Goal: Submit feedback/report problem: Submit feedback/report problem

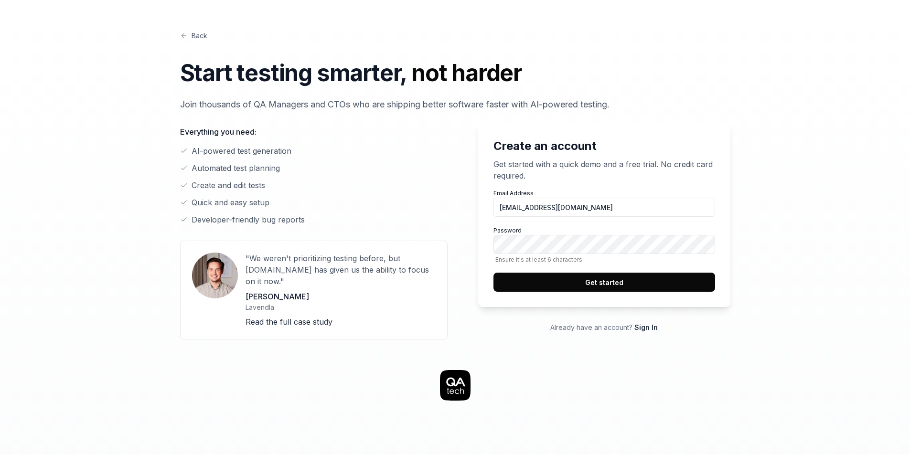
click at [427, 251] on div "Create an account Get started with a quick demo and a free trial. No credit car…" at bounding box center [455, 225] width 550 height 229
click at [538, 272] on div "Email Address [EMAIL_ADDRESS][DOMAIN_NAME] Password Ensure it's at least 6 char…" at bounding box center [604, 240] width 222 height 103
click at [538, 284] on button "Get started" at bounding box center [604, 282] width 222 height 19
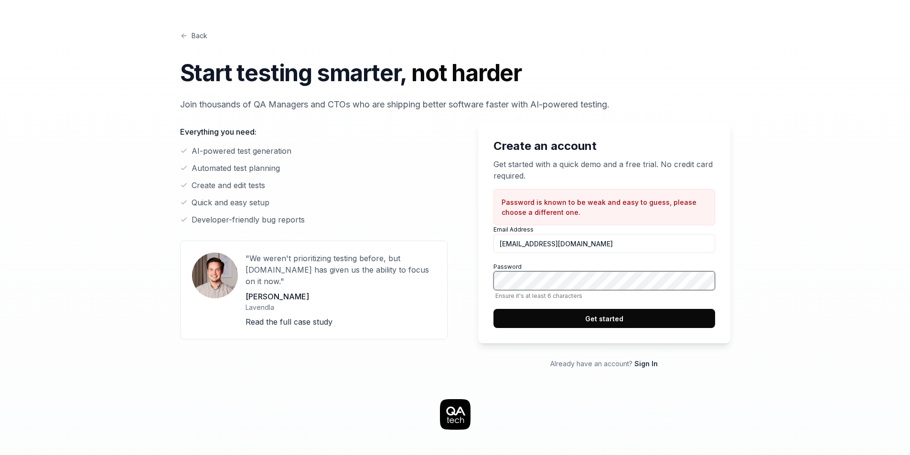
click at [348, 273] on div "Create an account Get started with a quick demo and a free trial. No credit car…" at bounding box center [455, 240] width 550 height 258
click at [581, 316] on button "Get started" at bounding box center [604, 318] width 222 height 19
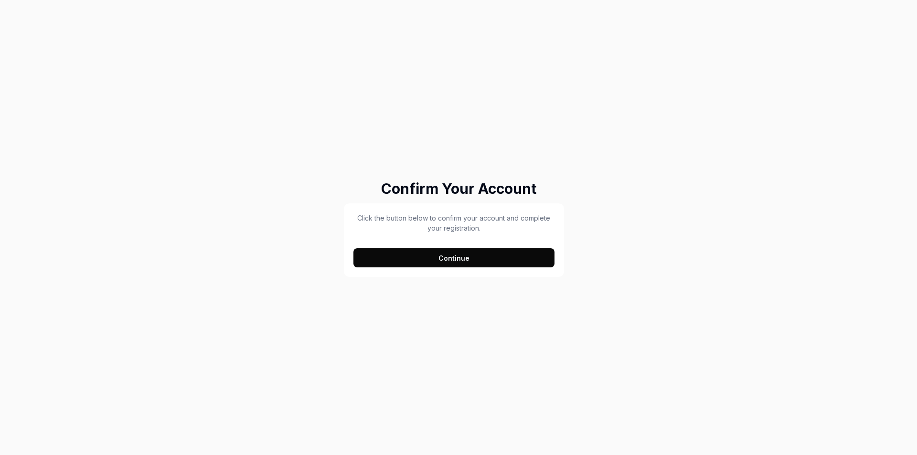
click at [442, 256] on button "Continue" at bounding box center [453, 257] width 201 height 19
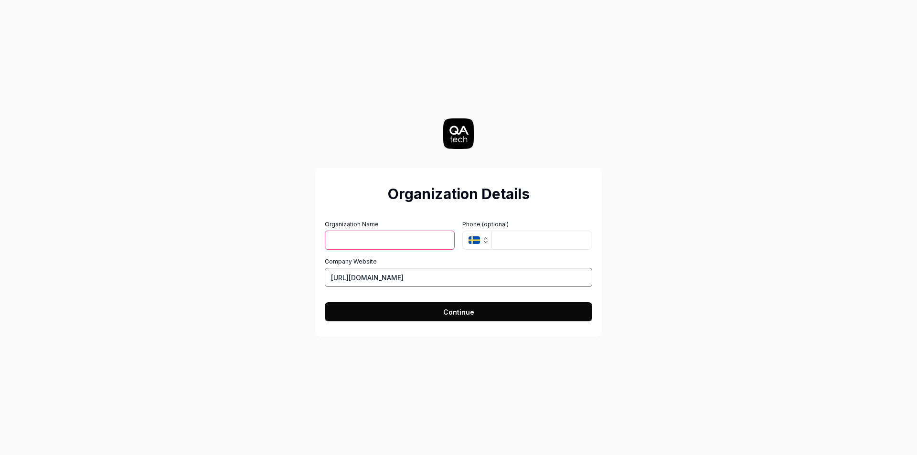
click at [329, 275] on input "https://certve.com" at bounding box center [458, 277] width 267 height 19
click at [341, 272] on input "https://certve.com" at bounding box center [458, 277] width 267 height 19
click at [344, 245] on input "Organization Name" at bounding box center [390, 240] width 130 height 19
type input "tester Ranjith"
click at [398, 277] on input "https://certve.com" at bounding box center [458, 277] width 267 height 19
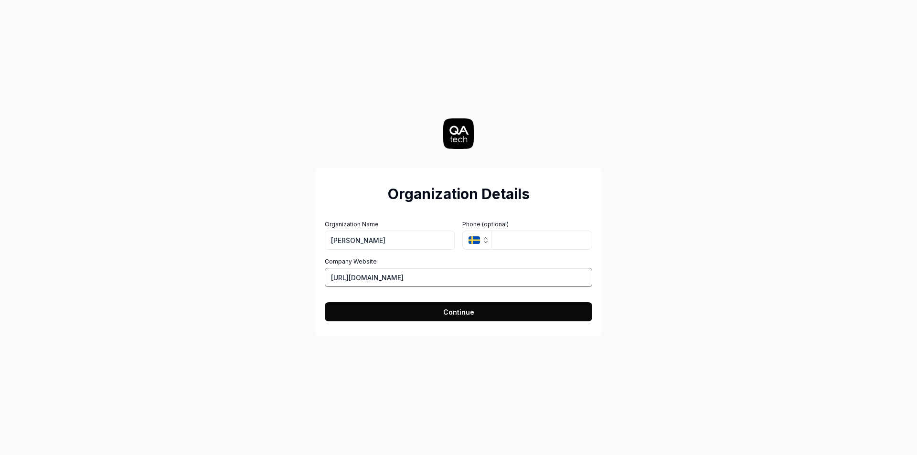
drag, startPoint x: 398, startPoint y: 277, endPoint x: 333, endPoint y: 270, distance: 65.8
click at [333, 270] on input "https://certve.com" at bounding box center [458, 277] width 267 height 19
paste input "http://suttoncars.com/"
type input "http://suttoncars.com/"
drag, startPoint x: 460, startPoint y: 295, endPoint x: 458, endPoint y: 309, distance: 14.9
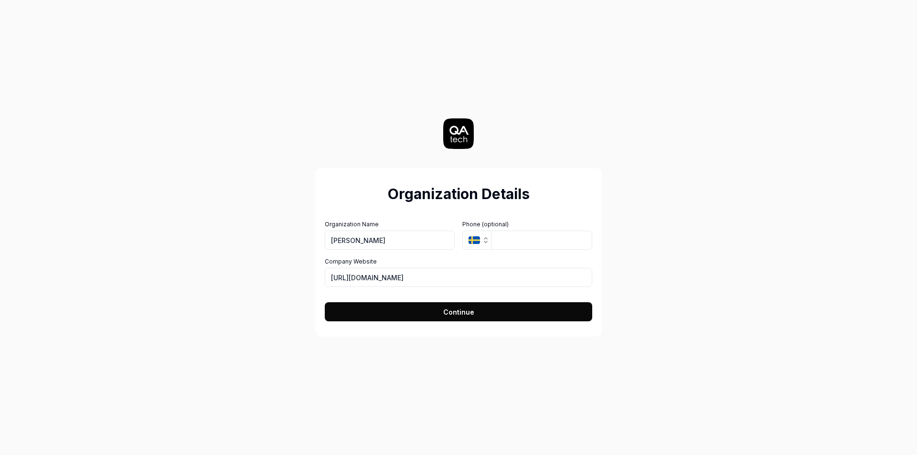
click at [459, 305] on form "Organization Name tester Ranjith Organization Logo (Square minimum 256x256px) C…" at bounding box center [458, 267] width 267 height 107
click at [458, 309] on span "Continue" at bounding box center [458, 312] width 31 height 10
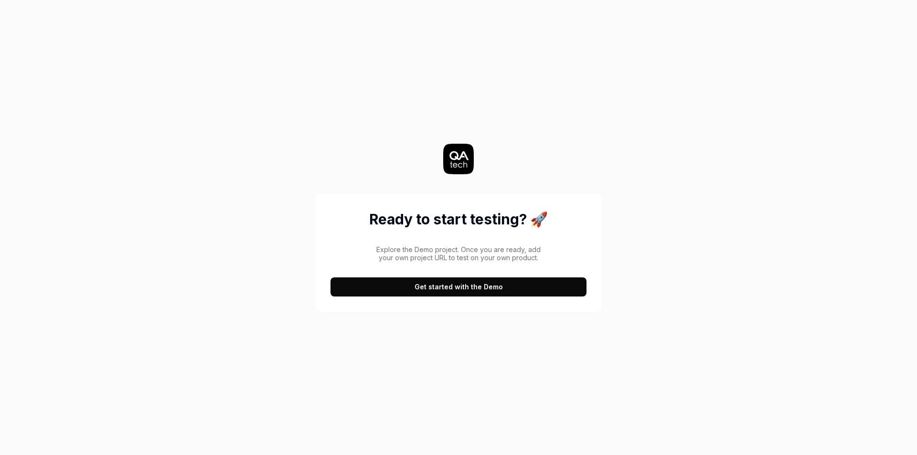
click at [454, 292] on button "Get started with the Demo" at bounding box center [458, 286] width 256 height 19
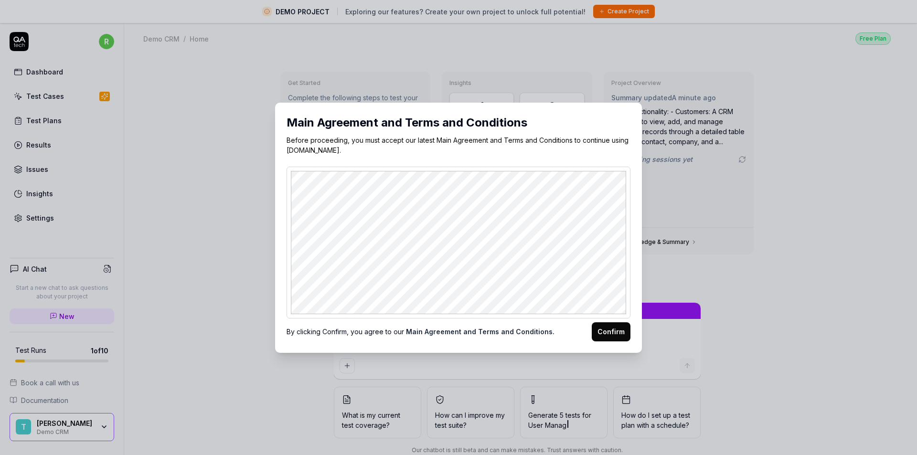
click at [601, 336] on button "Confirm" at bounding box center [611, 331] width 39 height 19
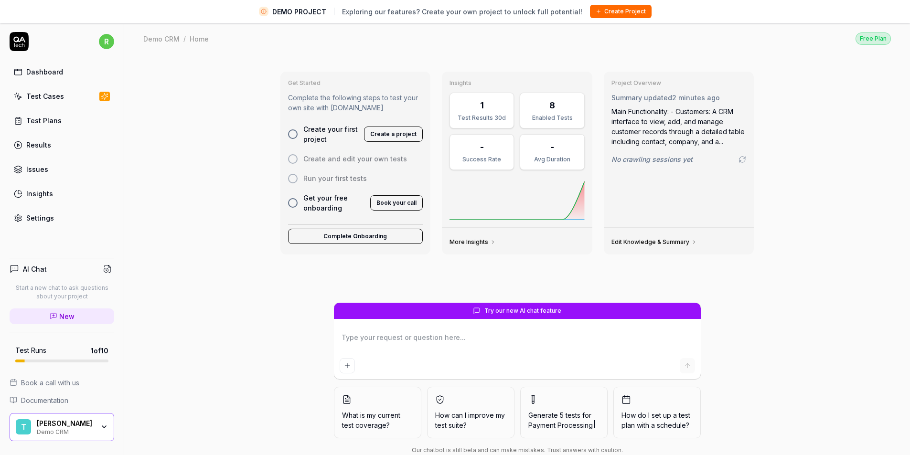
click at [40, 73] on div "Dashboard" at bounding box center [44, 72] width 37 height 10
click at [380, 136] on button "Create a project" at bounding box center [393, 134] width 59 height 15
type textarea "*"
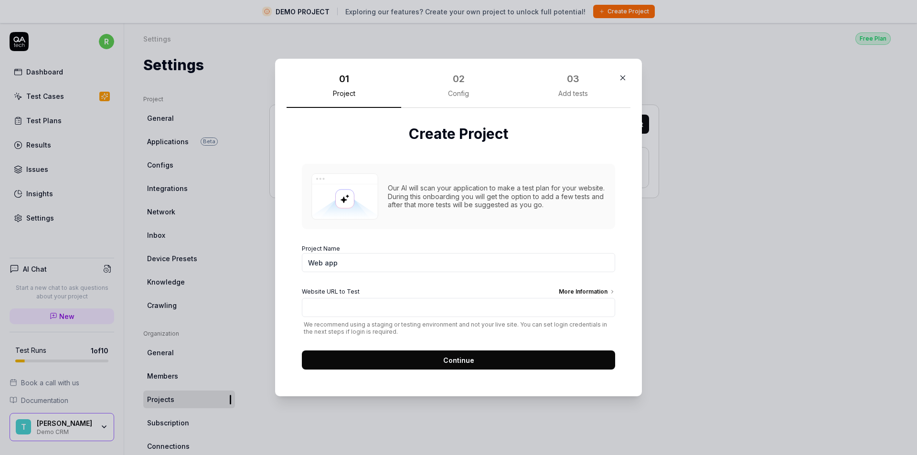
click at [400, 312] on input "Website URL to Test More Information" at bounding box center [458, 307] width 313 height 19
paste input "suttoncars.com"
click at [307, 307] on input "suttoncars.com" at bounding box center [458, 307] width 313 height 19
click at [302, 307] on input "suttoncars.com" at bounding box center [458, 307] width 313 height 19
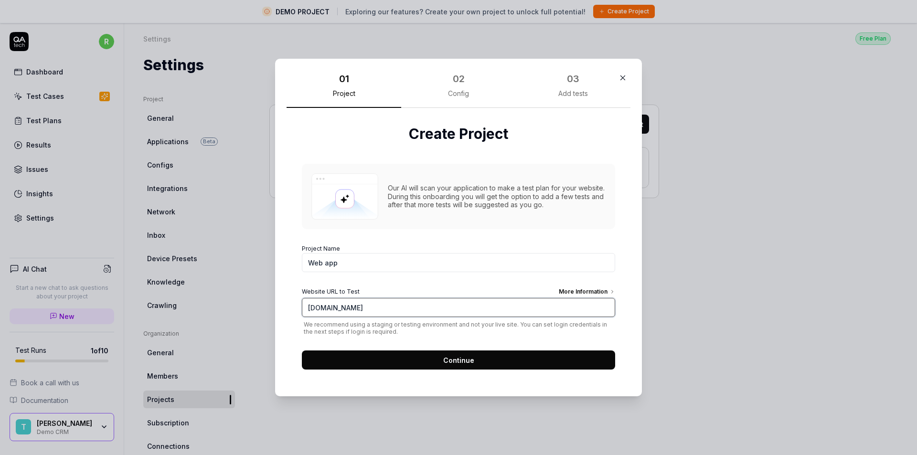
type input "www.suttoncars.com"
click at [377, 364] on button "Continue" at bounding box center [458, 359] width 313 height 19
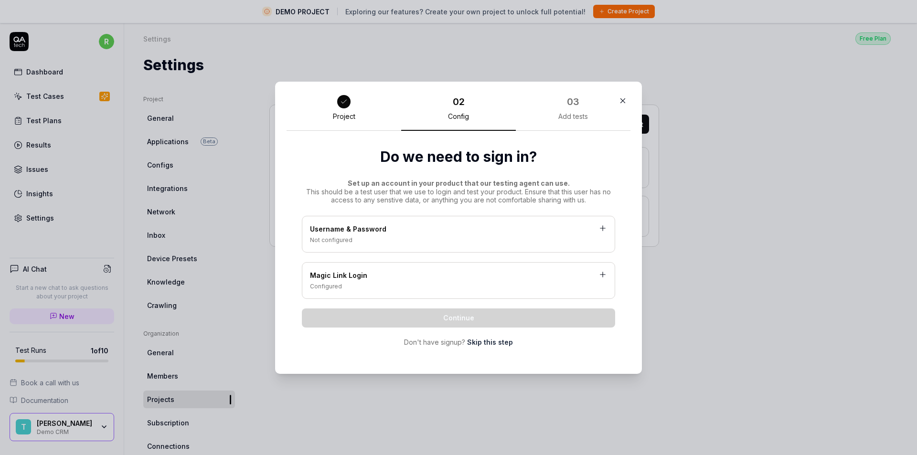
click at [372, 233] on div "Username & Password" at bounding box center [458, 230] width 297 height 12
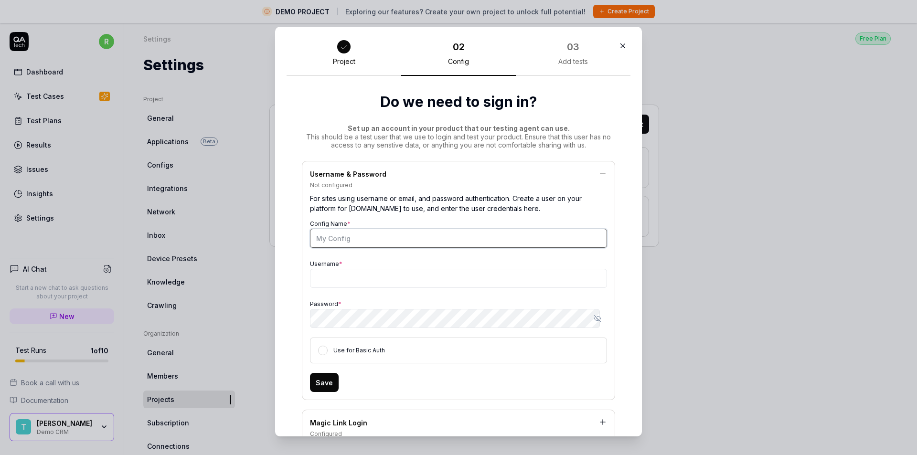
click at [356, 241] on input "Config Name *" at bounding box center [458, 238] width 297 height 19
type input "test"
click at [357, 282] on input "Username *" at bounding box center [458, 278] width 297 height 19
type input "T"
type input "suttoncars"
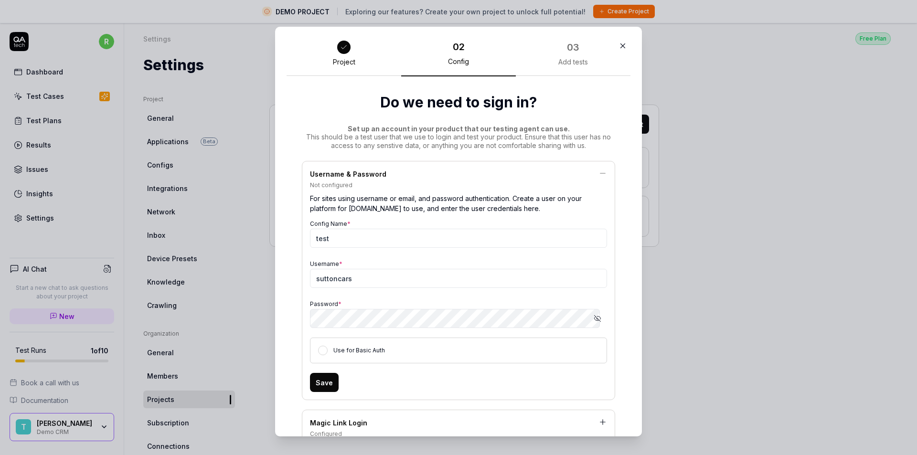
click at [322, 356] on div "Use for Basic Auth" at bounding box center [458, 351] width 297 height 26
click at [324, 352] on div "Use for Basic Auth" at bounding box center [458, 351] width 297 height 26
click at [324, 349] on div "Use for Basic Auth" at bounding box center [458, 351] width 297 height 26
click at [318, 354] on button "Use for Basic Auth" at bounding box center [323, 351] width 10 height 10
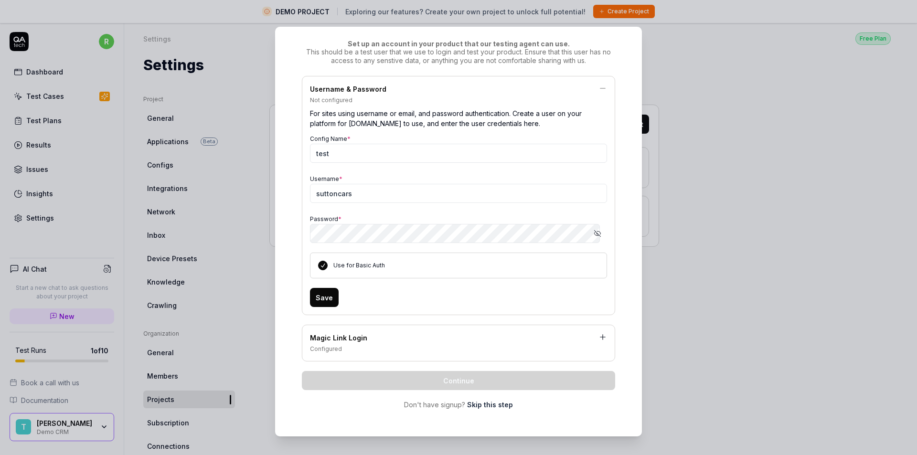
click at [366, 346] on div "Configured" at bounding box center [458, 349] width 297 height 9
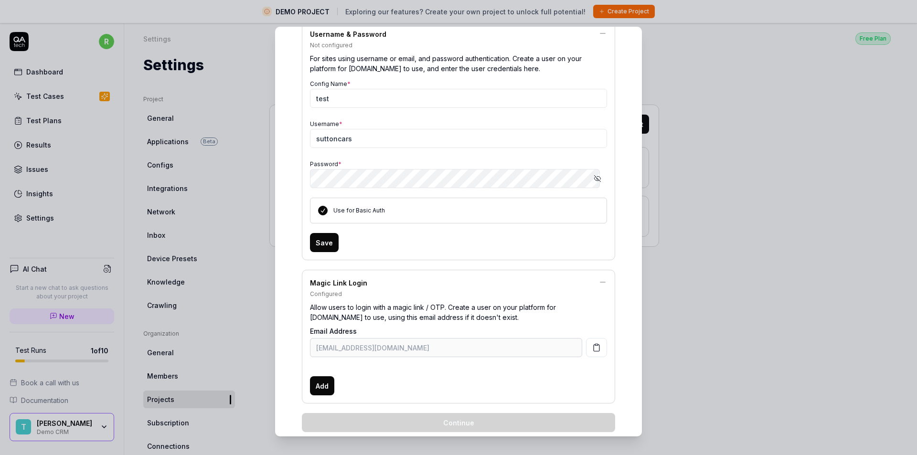
scroll to position [182, 0]
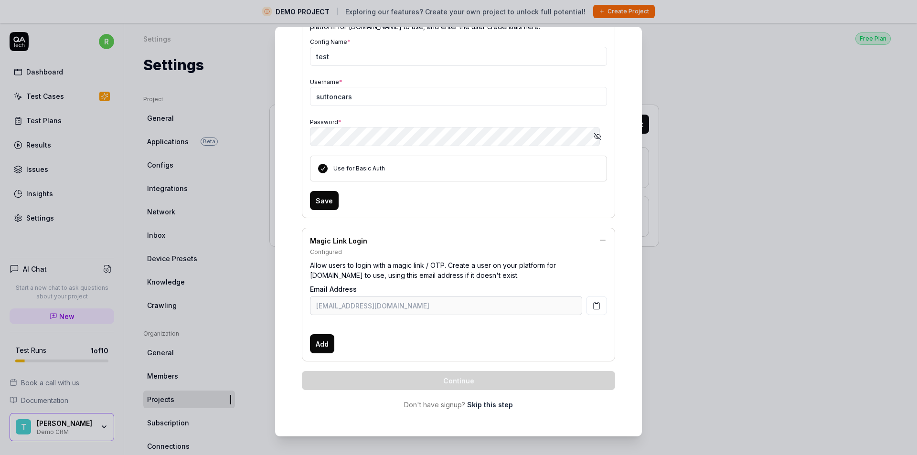
click at [592, 302] on icon "button" at bounding box center [596, 305] width 9 height 9
click at [318, 209] on button "Save" at bounding box center [324, 200] width 29 height 19
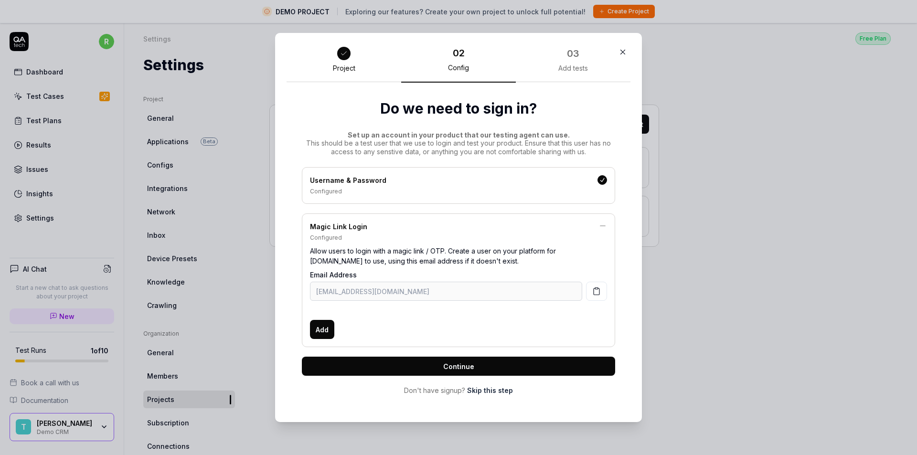
click at [509, 369] on button "Continue" at bounding box center [458, 366] width 313 height 19
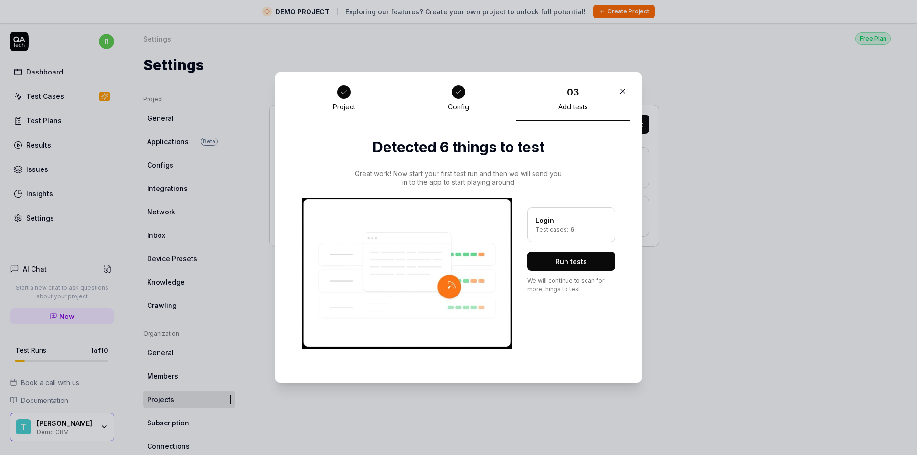
click at [584, 259] on button "Run tests" at bounding box center [571, 261] width 88 height 19
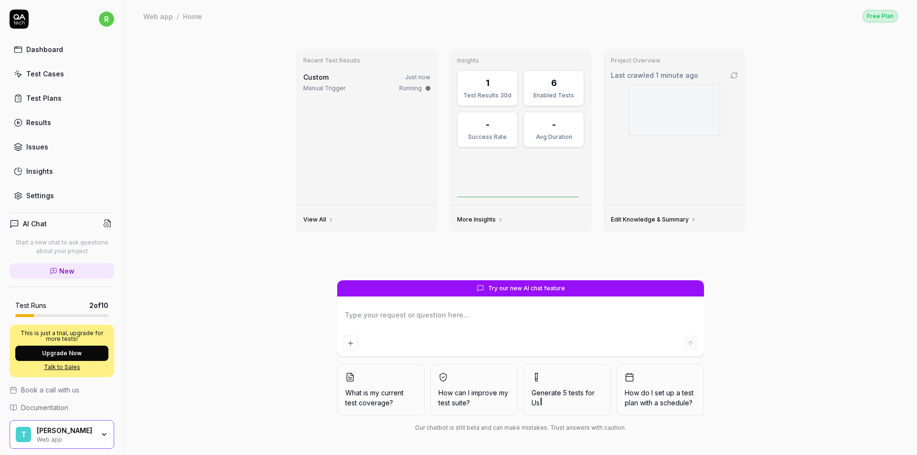
type textarea "*"
type textarea "i"
type textarea "*"
type textarea "i"
type textarea "*"
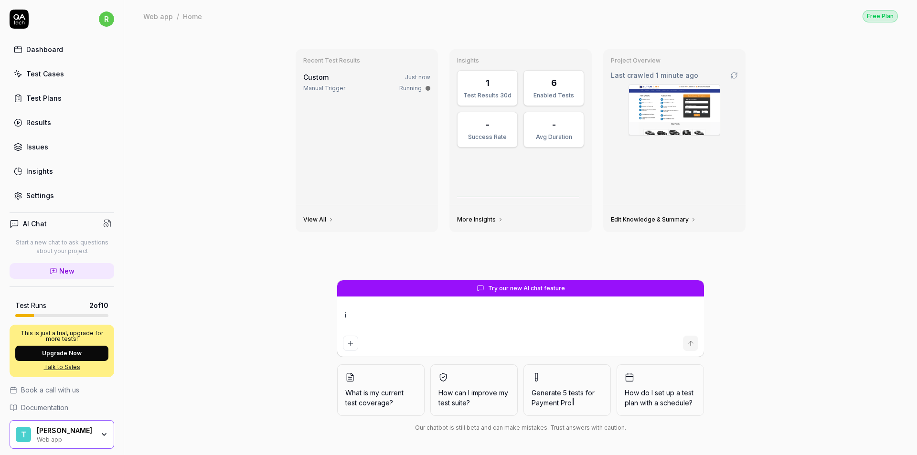
type textarea "i n"
type textarea "*"
type textarea "i ne"
type textarea "*"
type textarea "i nee"
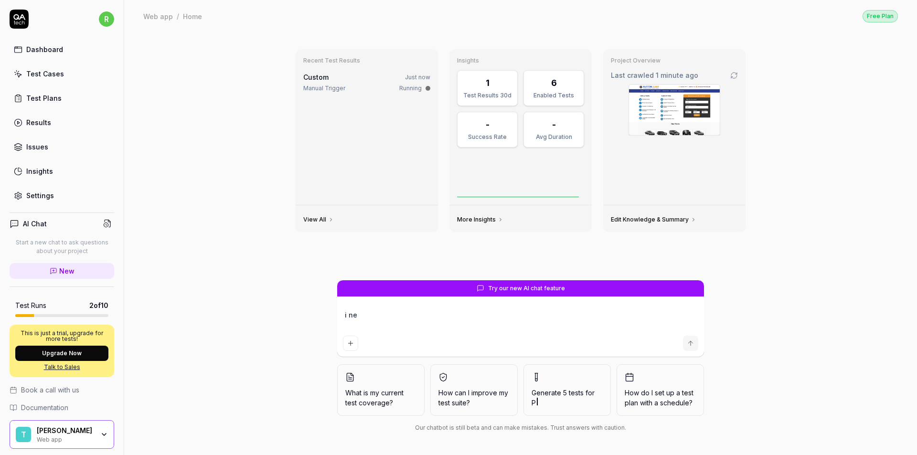
type textarea "*"
type textarea "i need"
type textarea "*"
type textarea "i need"
type textarea "*"
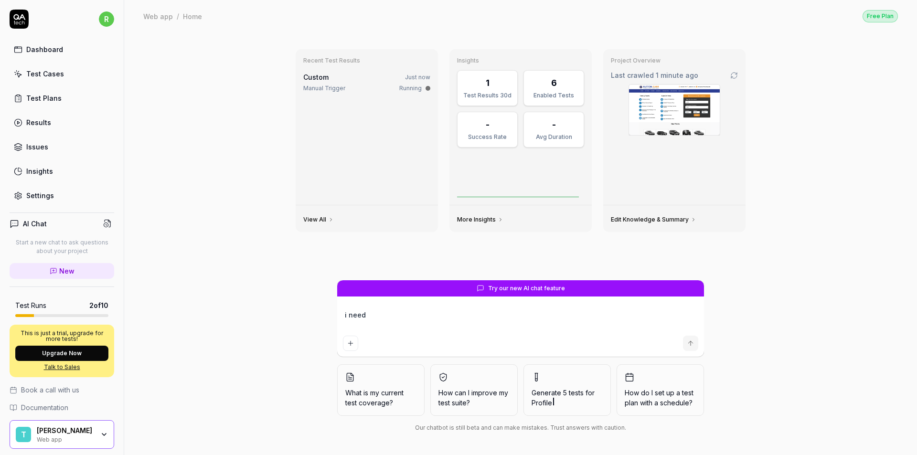
type textarea "i need a"
type textarea "*"
type textarea "i need a"
type textarea "*"
type textarea "i need a u"
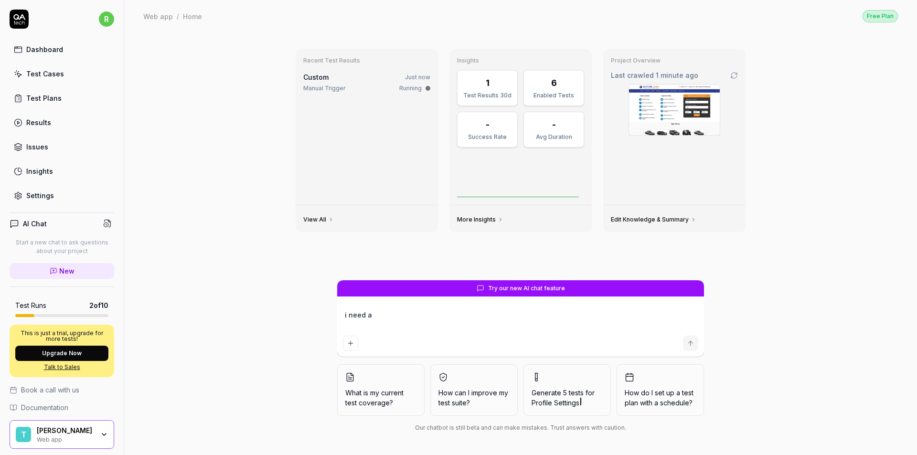
type textarea "*"
type textarea "i need a ui"
type textarea "*"
type textarea "i need a ui"
type textarea "*"
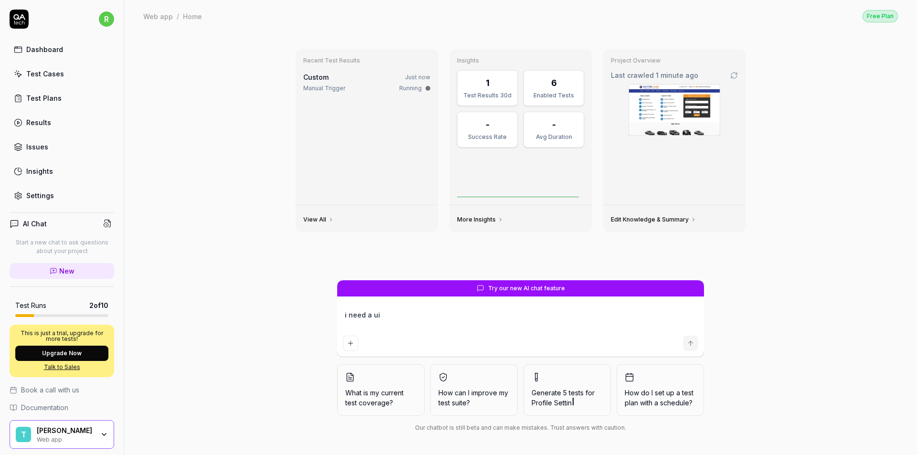
type textarea "i need a ui b"
type textarea "*"
type textarea "i need a ui bu"
type textarea "*"
type textarea "i need a ui bug"
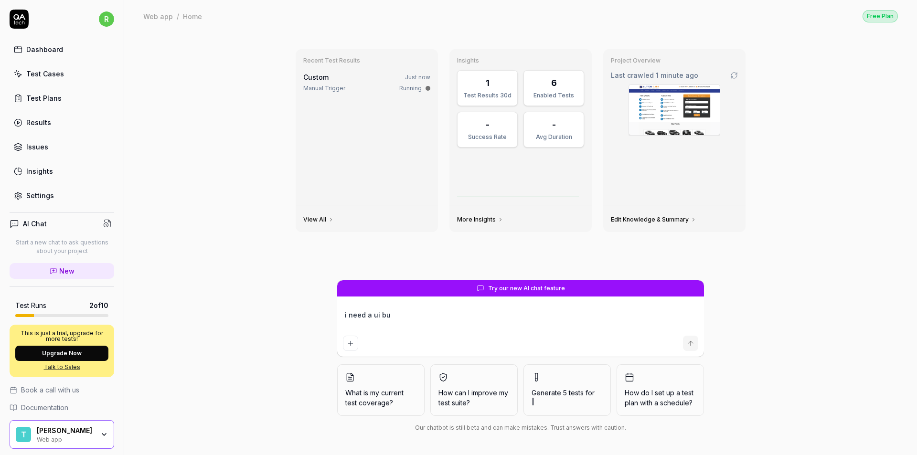
type textarea "*"
type textarea "i need a ui buga"
type textarea "*"
type textarea "i need a ui buga"
type textarea "*"
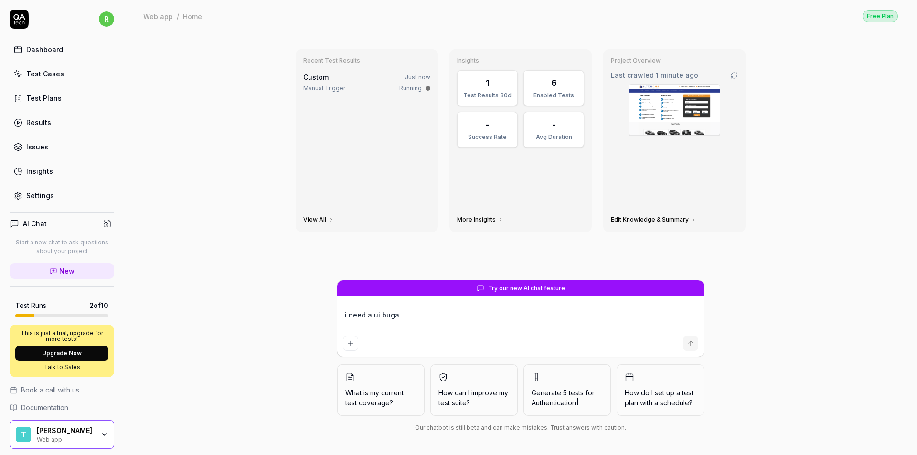
type textarea "i need a ui buga"
type textarea "*"
type textarea "i need a ui bug"
type textarea "*"
type textarea "i need a ui buga"
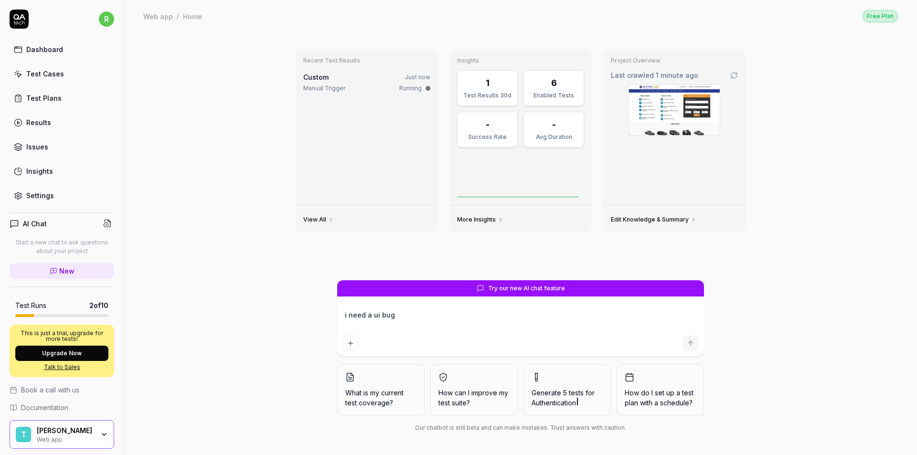
type textarea "*"
type textarea "i need a ui buga"
type textarea "*"
type textarea "i need a ui buga"
type textarea "*"
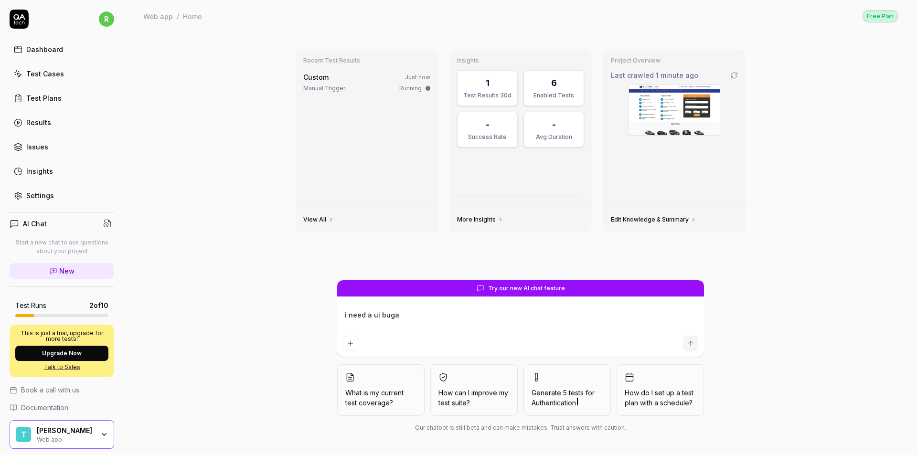
type textarea "i need a ui bug"
type textarea "*"
type textarea "i need a ui buga"
type textarea "*"
type textarea "i need a ui bug"
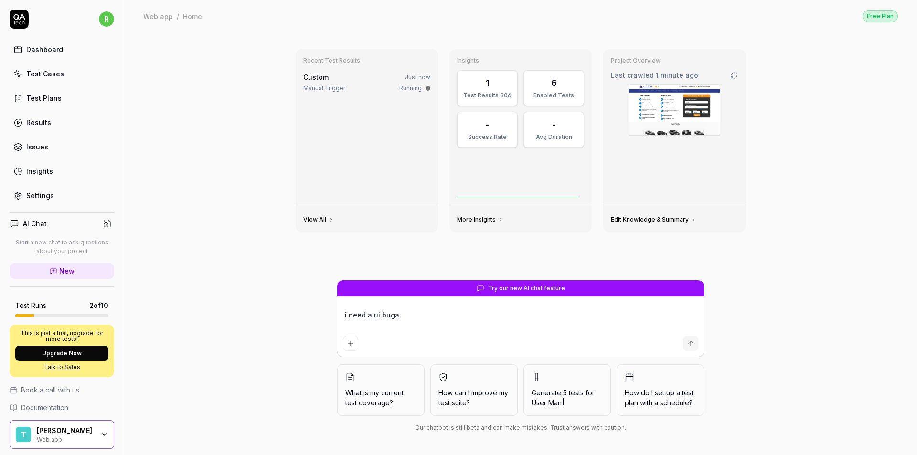
type textarea "*"
type textarea "i need a ui bugs"
type textarea "*"
type textarea "i need a ui bugs"
type textarea "*"
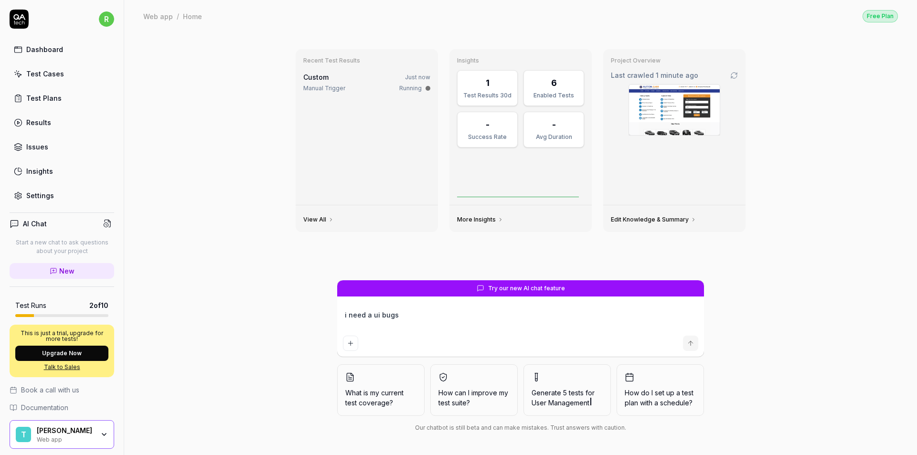
type textarea "i need a ui bugs f"
type textarea "*"
type textarea "i need a ui bugs fo"
type textarea "*"
type textarea "i need a ui bugs for"
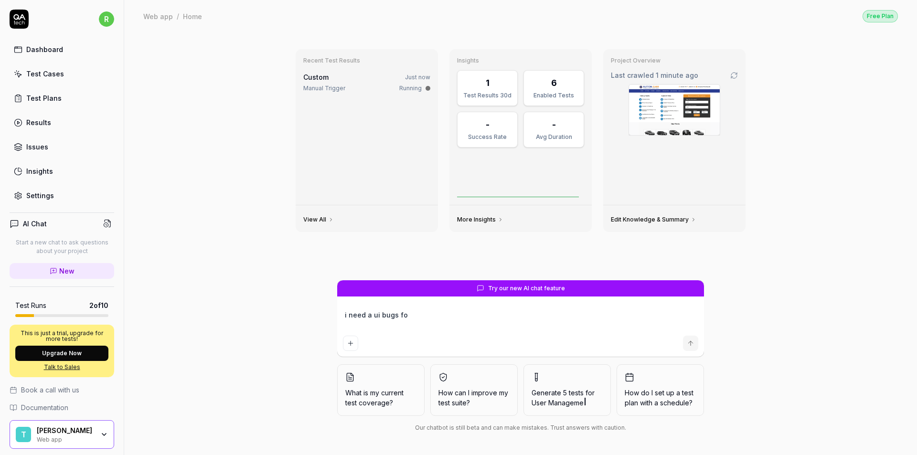
type textarea "*"
type textarea "i need a ui bugs for"
type textarea "*"
type textarea "i need a ui bugs for t"
type textarea "*"
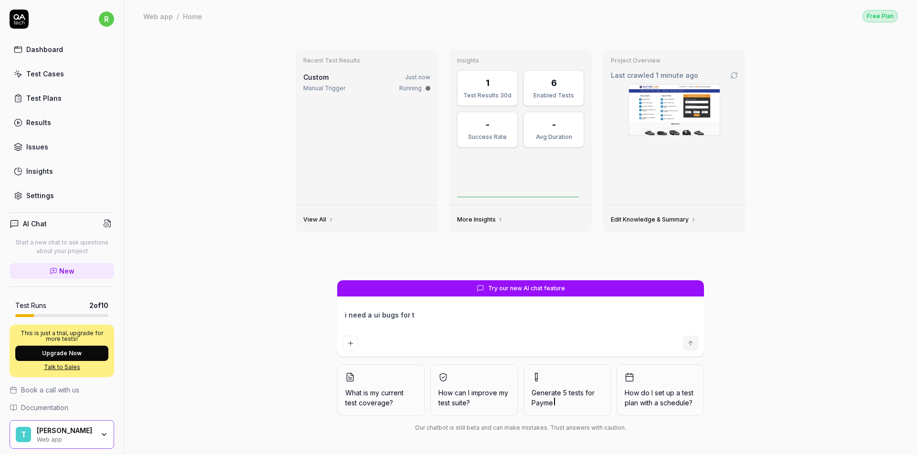
type textarea "i need a ui bugs for th"
type textarea "*"
type textarea "i need a ui bugs for thi"
type textarea "*"
type textarea "i need a ui bugs for this"
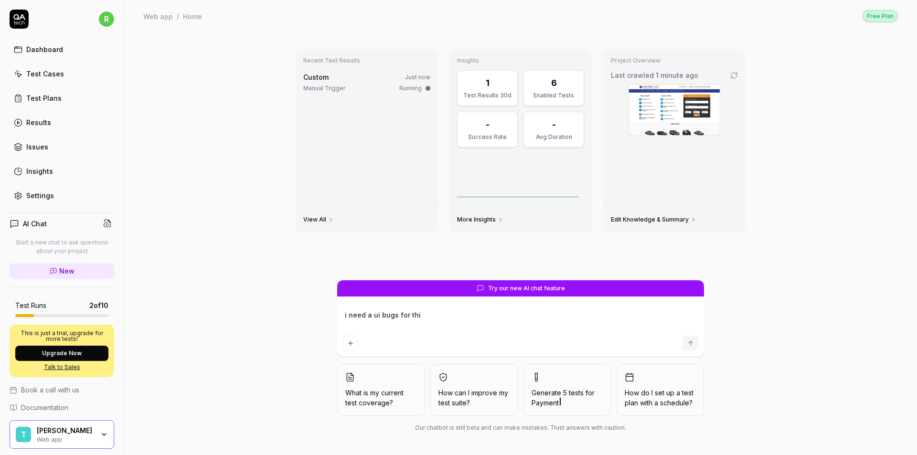
type textarea "*"
type textarea "i need a ui bugs for this"
type textarea "*"
type textarea "i need a ui bugs for this w"
type textarea "*"
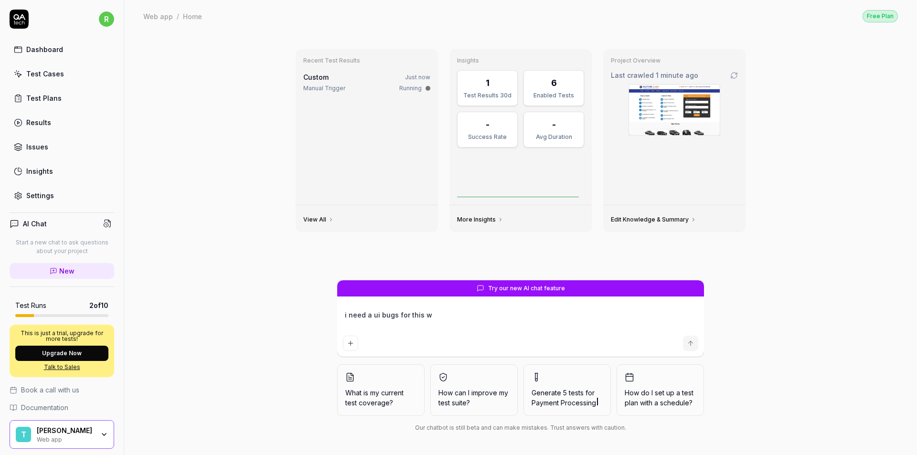
type textarea "i need a ui bugs for this we"
type textarea "*"
type textarea "i need a ui bugs for this web"
type textarea "*"
type textarea "i need a ui bugs for this webs"
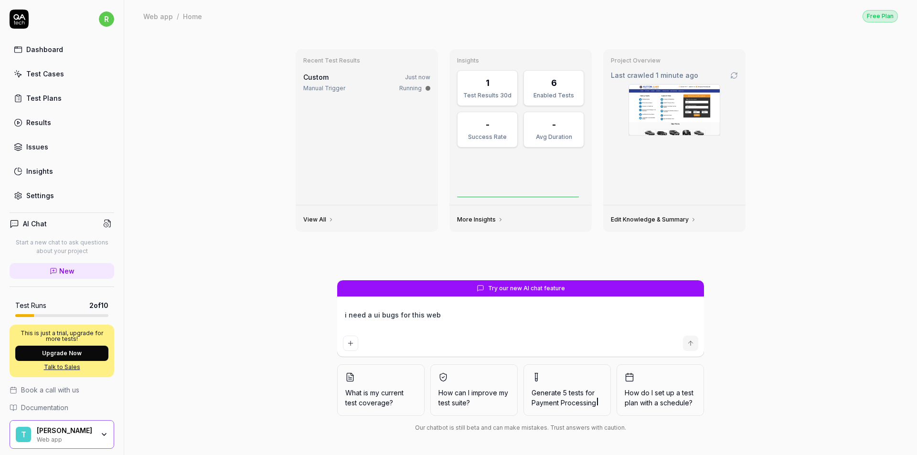
type textarea "*"
type textarea "i need a ui bugs for this webst"
type textarea "*"
type textarea "i need a ui bugs for this webste"
type textarea "*"
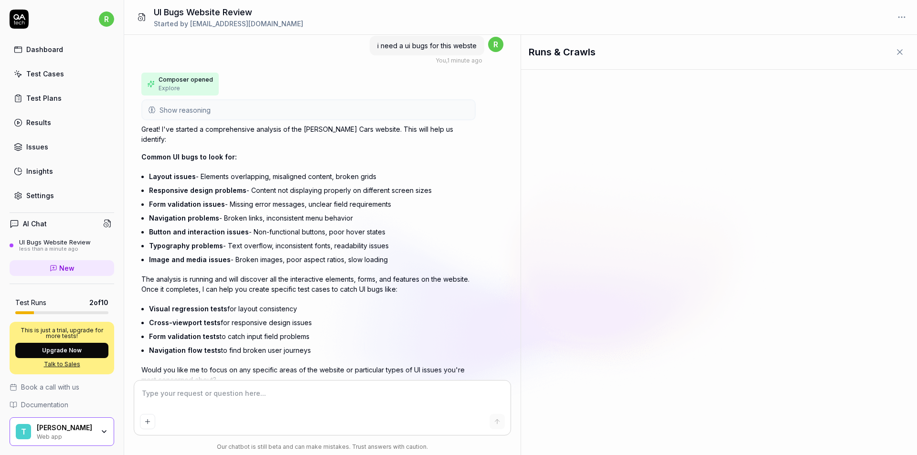
scroll to position [34, 0]
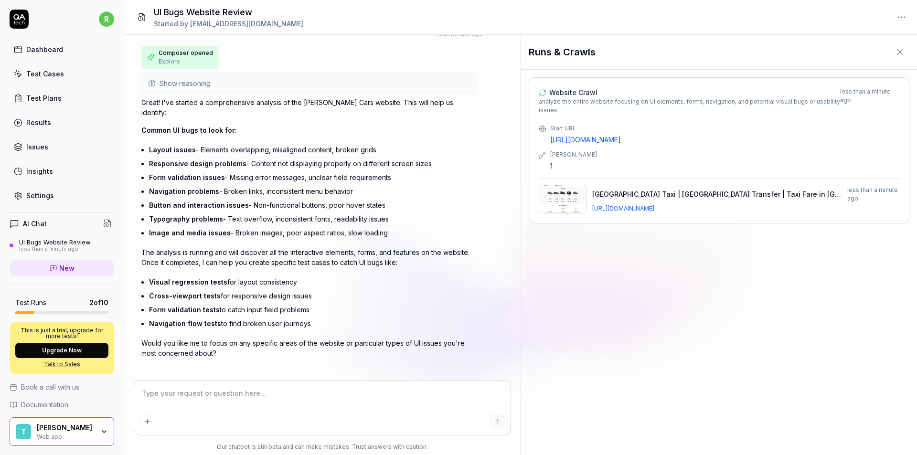
type textarea "*"
type textarea "m"
type textarea "*"
type textarea "mo"
type textarea "*"
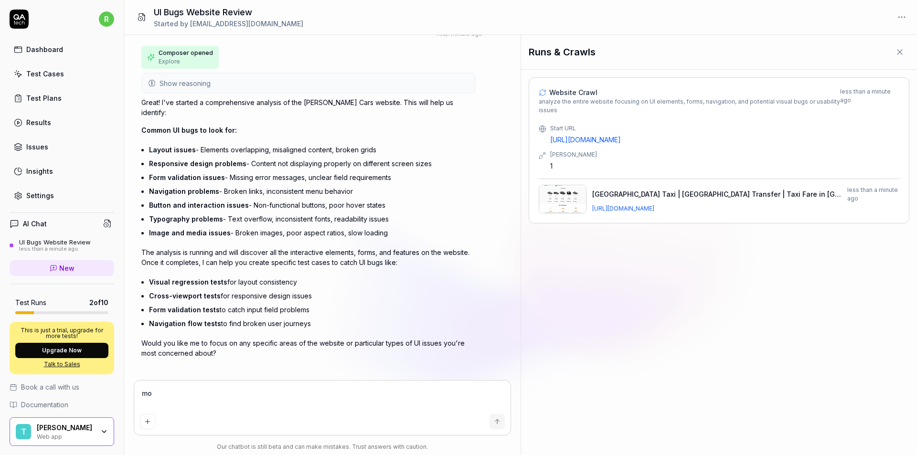
type textarea "mob"
type textarea "*"
type textarea "mobi"
type textarea "*"
type textarea "mobil"
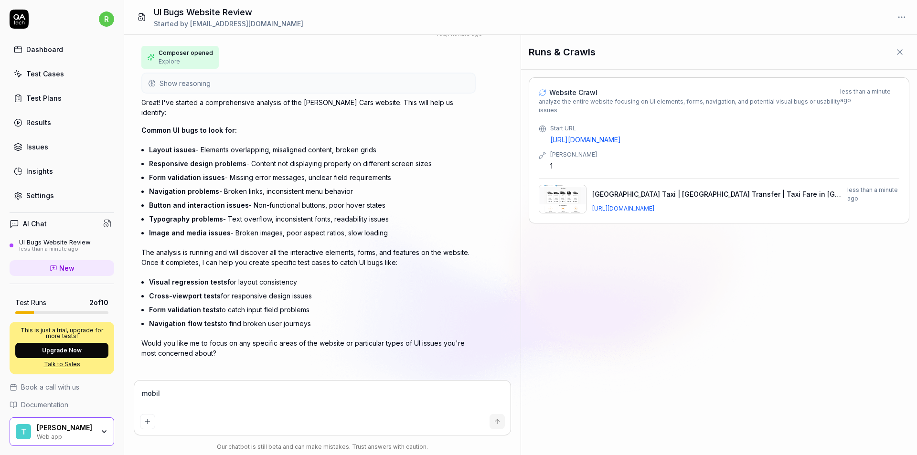
type textarea "*"
type textarea "mobile"
type textarea "*"
type textarea "mobile"
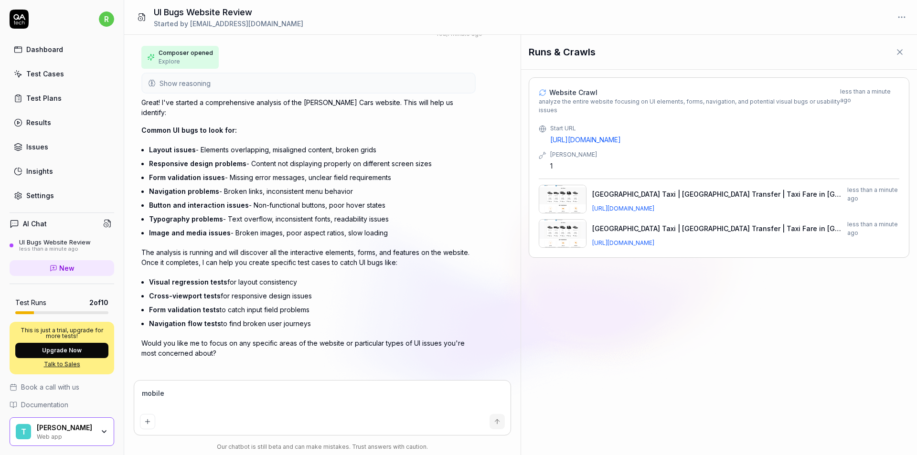
type textarea "*"
type textarea "mobile v"
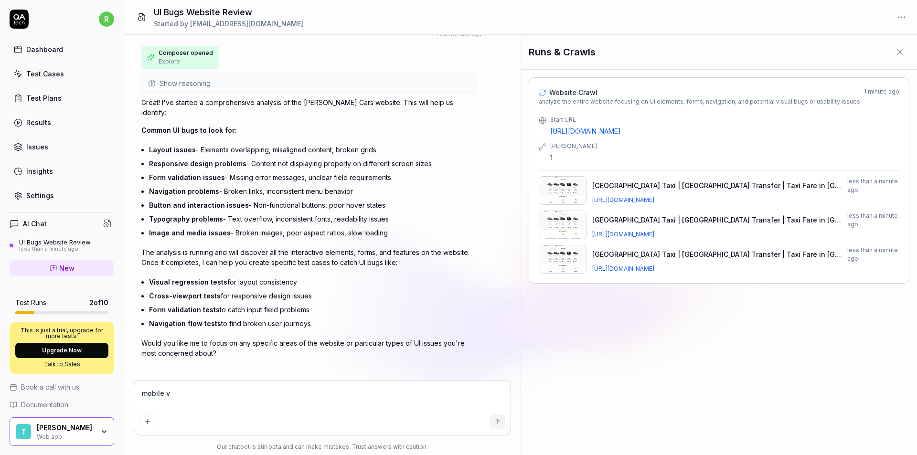
type textarea "*"
type textarea "mobile vi"
type textarea "*"
type textarea "mobile vie"
type textarea "*"
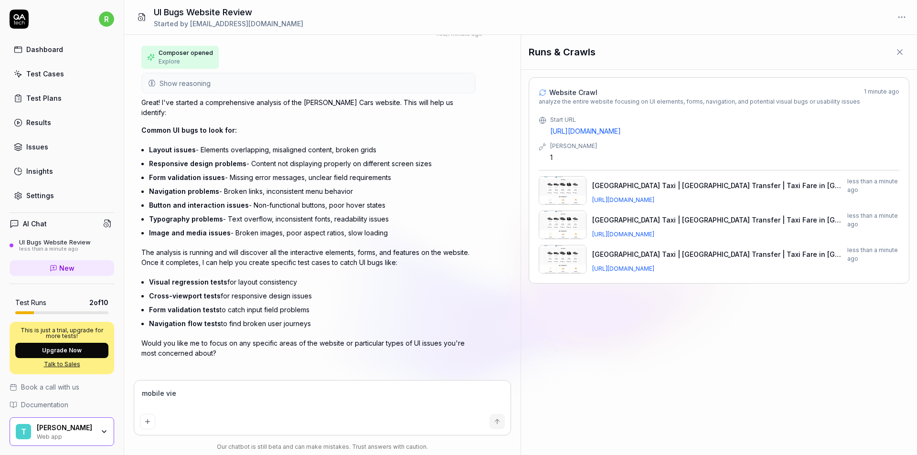
type textarea "mobile view"
type textarea "*"
type textarea "mobile view"
type textarea "*"
type textarea "mobile view i"
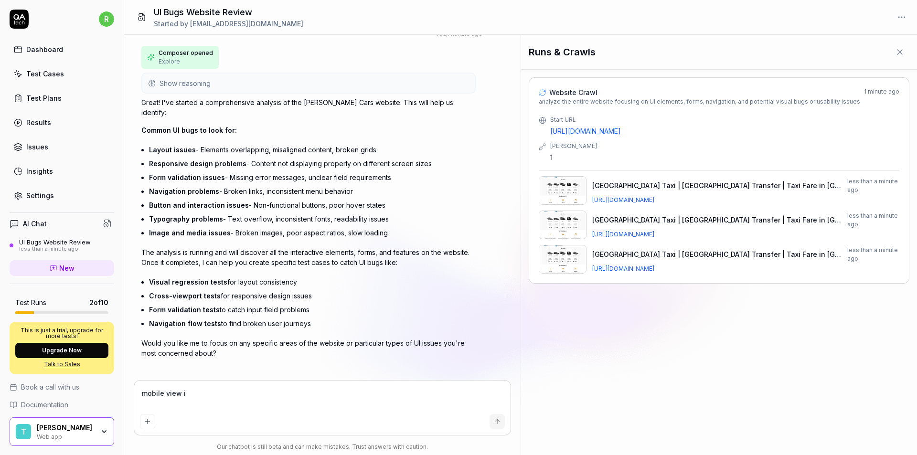
type textarea "*"
type textarea "mobile view is"
type textarea "*"
type textarea "mobile view is"
type textarea "*"
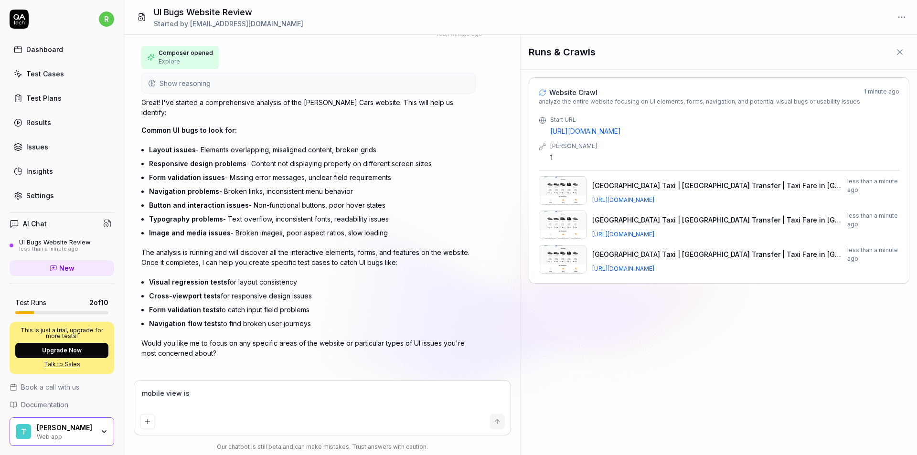
type textarea "mobile view is o"
type textarea "*"
type textarea "mobile view is ok"
type textarea "*"
type textarea "mobile view is ok"
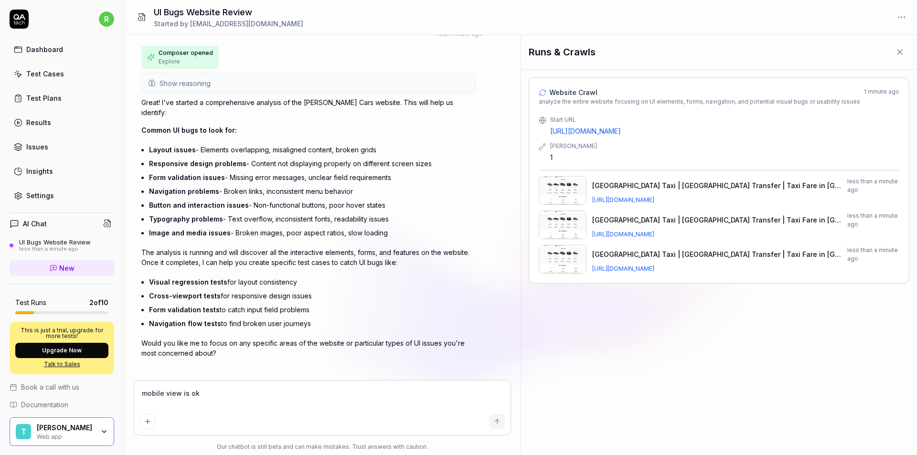
type textarea "*"
type textarea "mobile view is ok o"
type textarea "*"
type textarea "mobile view is ok or"
type textarea "*"
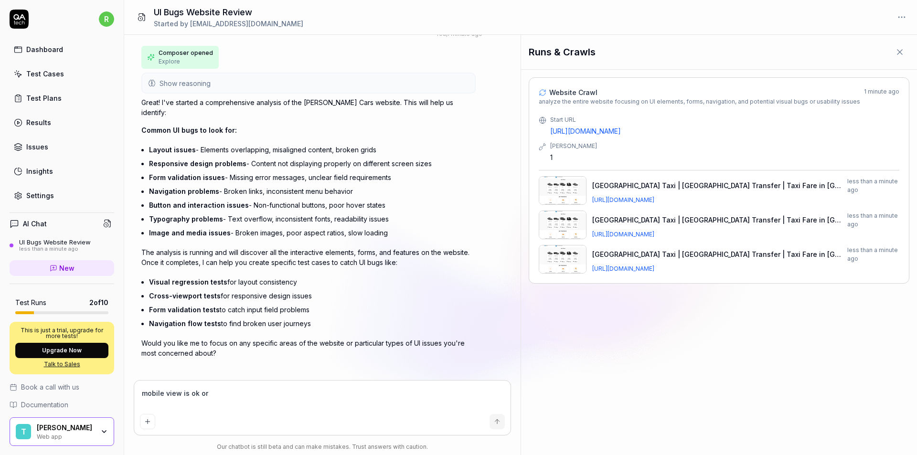
type textarea "mobile view is ok or"
type textarea "*"
type textarea "mobile view is ok or n"
type textarea "*"
type textarea "mobile view is ok or n0"
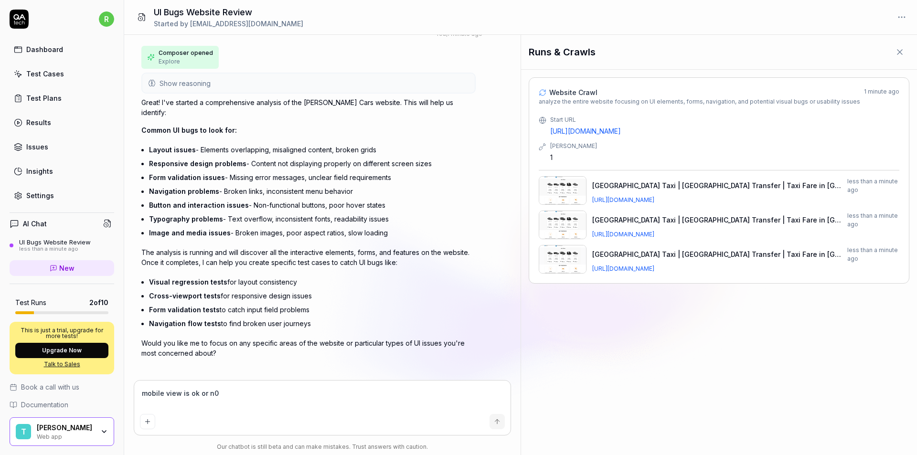
type textarea "*"
type textarea "mobile view is ok or n0o"
type textarea "*"
type textarea "mobile view is ok or n0ot"
type textarea "*"
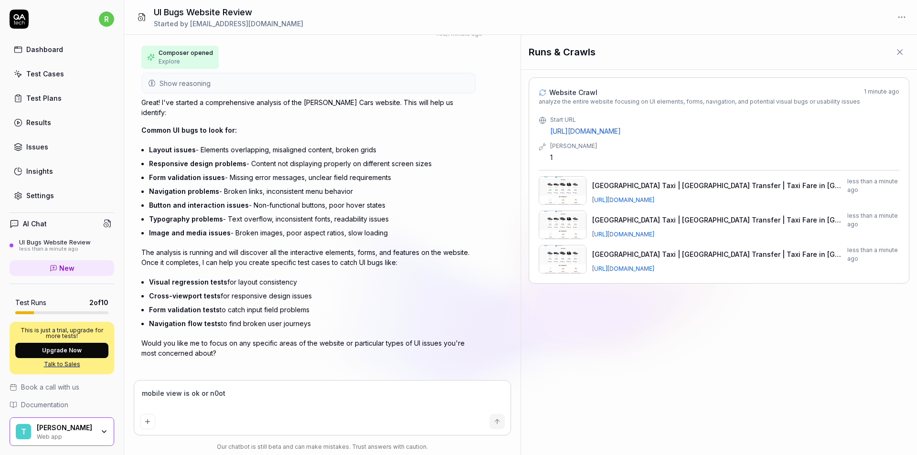
type textarea "mobile view is ok or n0o"
type textarea "*"
type textarea "mobile view is ok or n0"
type textarea "*"
type textarea "mobile view is ok or n"
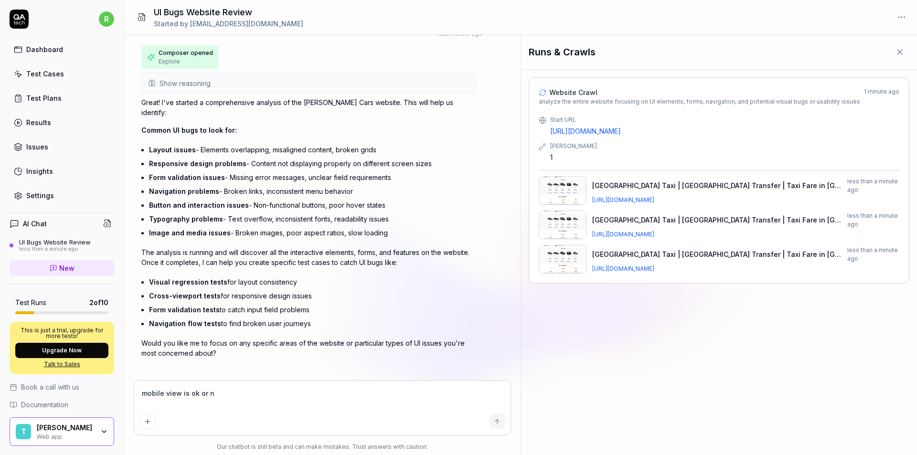
type textarea "*"
type textarea "mobile view is ok or no"
type textarea "*"
type textarea "mobile view is ok or not"
type textarea "*"
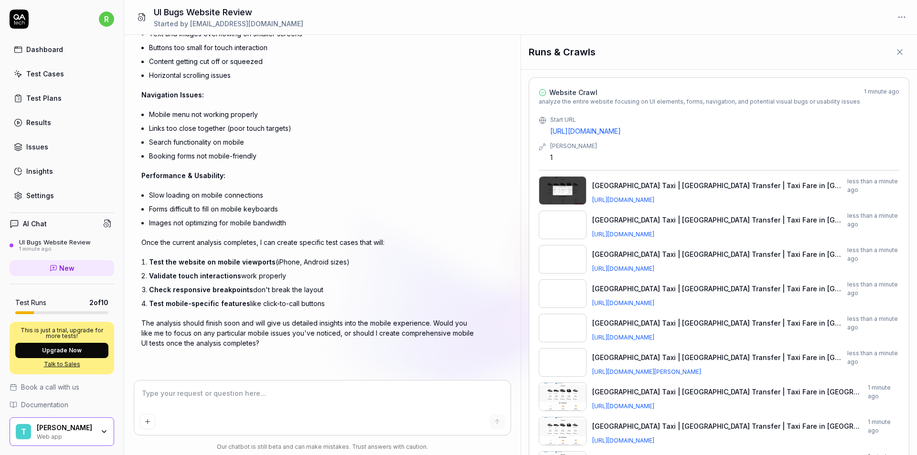
scroll to position [519, 0]
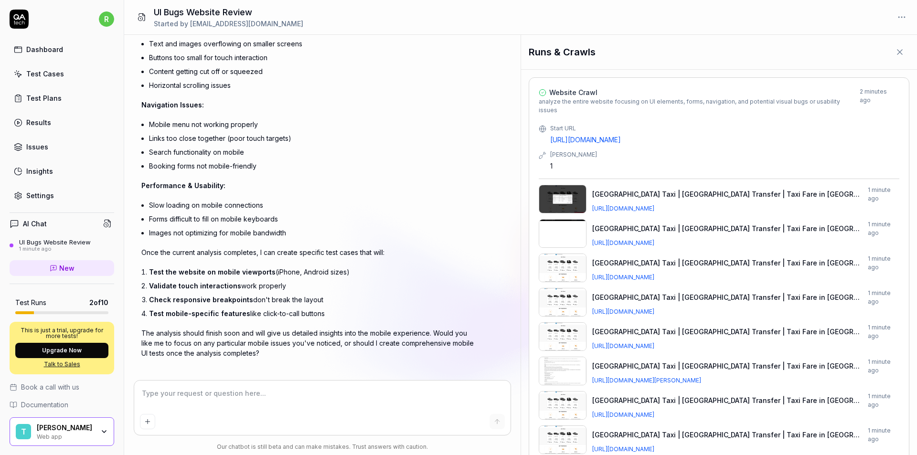
click at [650, 239] on link "https://www.suttoncars.com/luton-airport-transfers.html" at bounding box center [623, 242] width 62 height 7
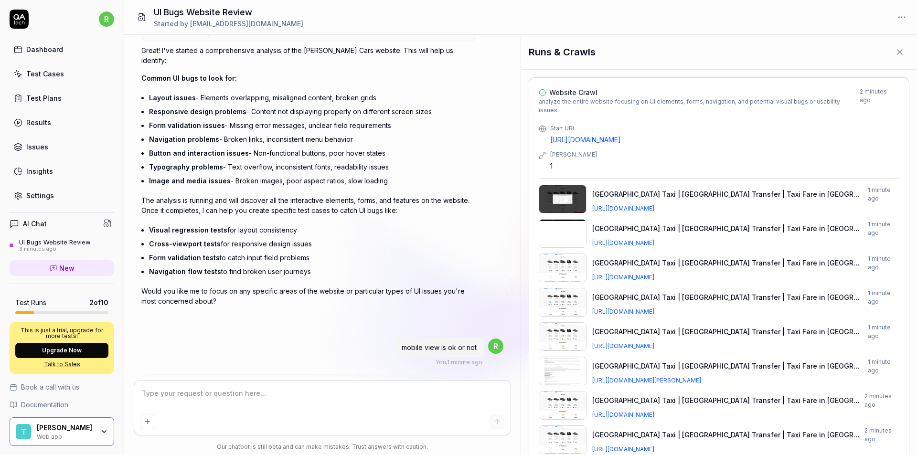
scroll to position [95, 0]
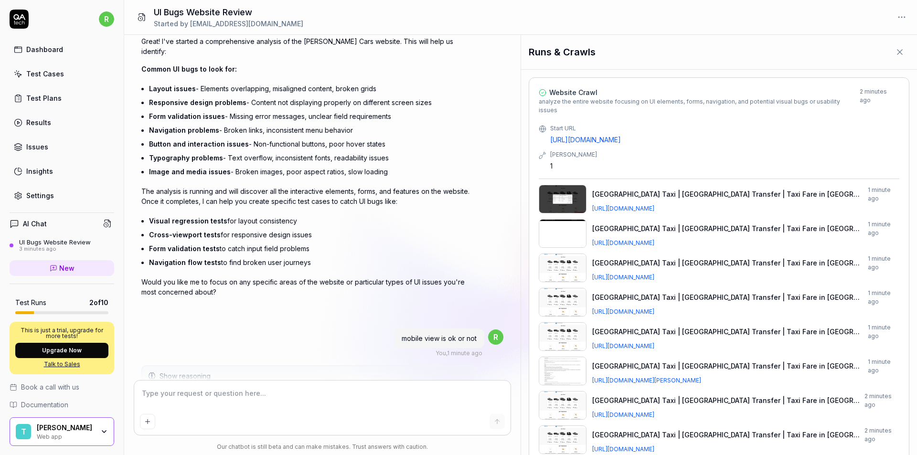
click at [592, 239] on link "https://www.suttoncars.com/luton-airport-transfers.html" at bounding box center [623, 242] width 62 height 7
click at [201, 396] on textarea at bounding box center [322, 398] width 365 height 24
type textarea "*"
type textarea "t"
type textarea "*"
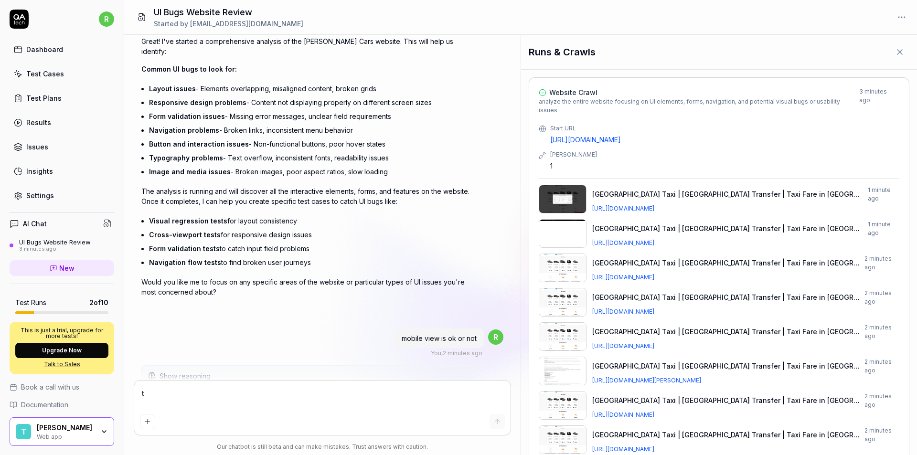
type textarea "te"
type textarea "*"
type textarea "tel"
type textarea "*"
type textarea "tell"
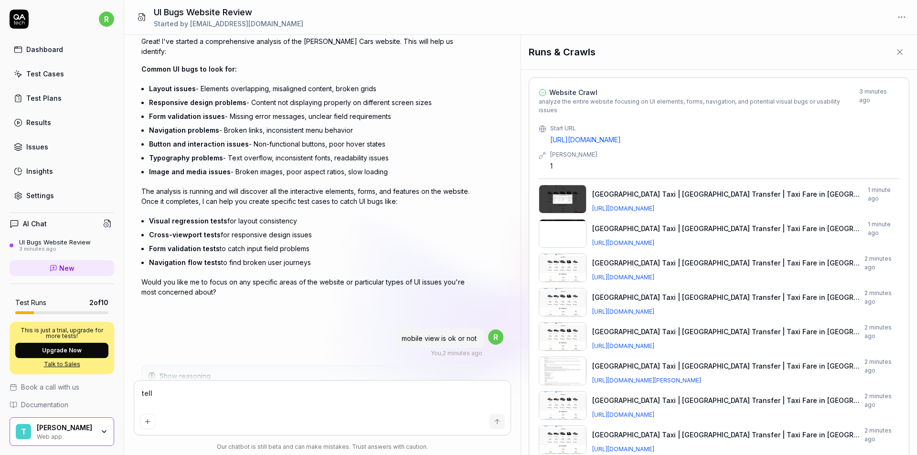
type textarea "*"
type textarea "tell"
type textarea "*"
type textarea "tell m"
type textarea "*"
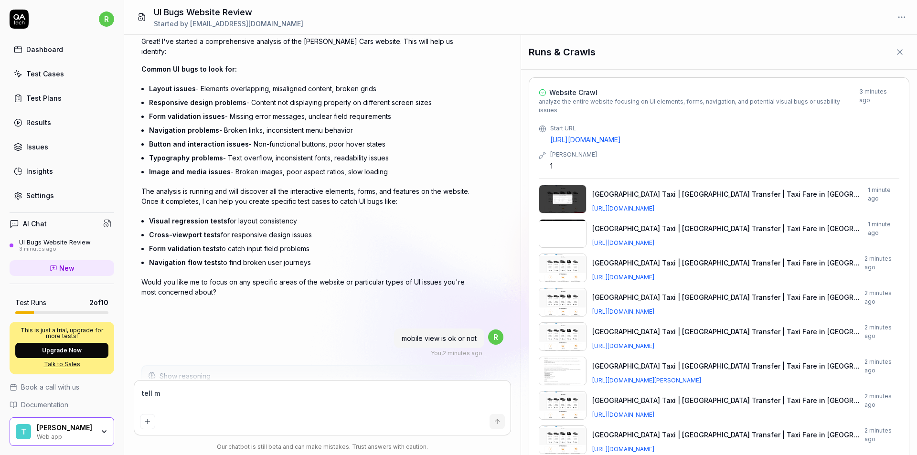
type textarea "tell me"
type textarea "*"
type textarea "tell me"
type textarea "*"
type textarea "tell me a"
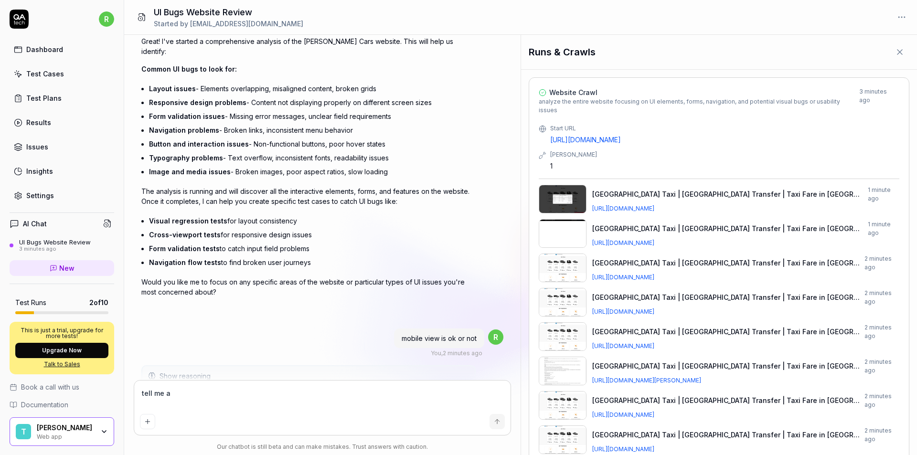
type textarea "*"
type textarea "tell me al"
type textarea "*"
type textarea "tell me all"
type textarea "*"
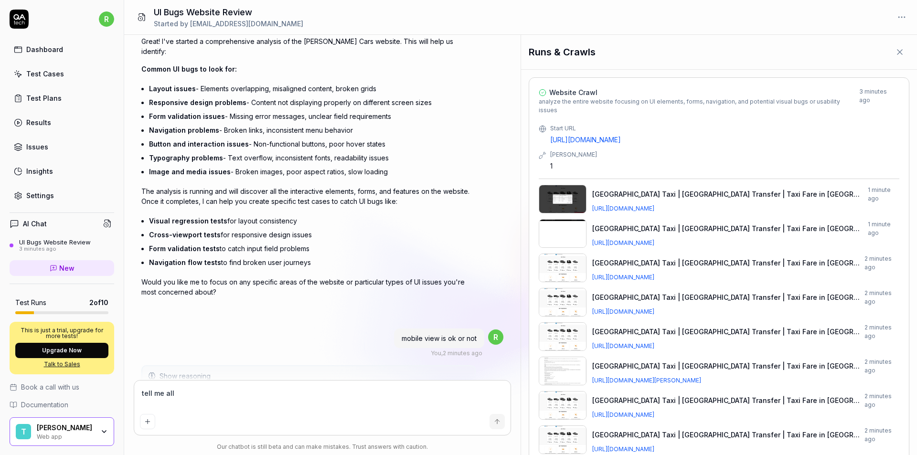
type textarea "tell me all"
type textarea "*"
type textarea "tell me all b"
type textarea "*"
type textarea "tell me all bu"
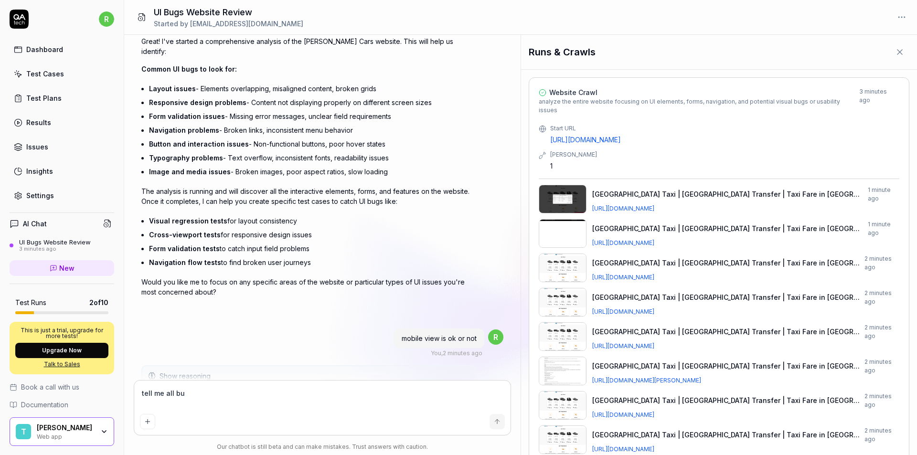
type textarea "*"
type textarea "tell me all bug"
type textarea "*"
type textarea "tell me all bugs"
type textarea "*"
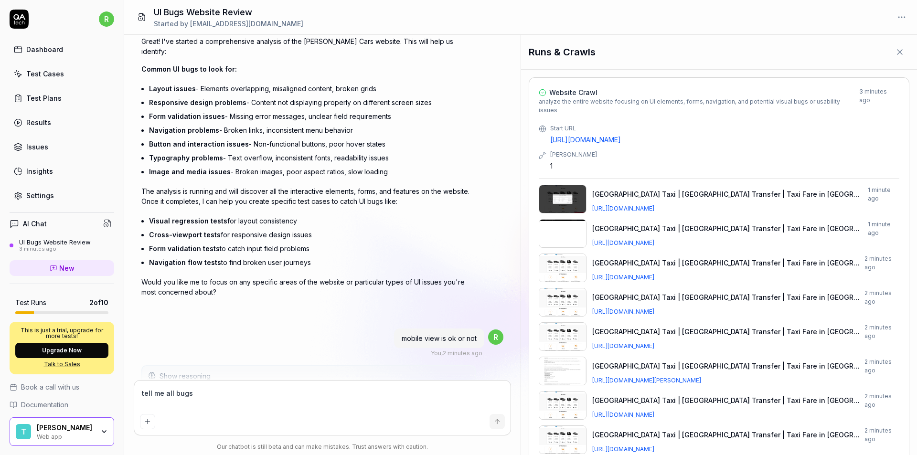
type textarea "tell me all bugs"
type textarea "*"
type textarea "tell me all bugs f"
type textarea "*"
type textarea "tell me all bugs fo"
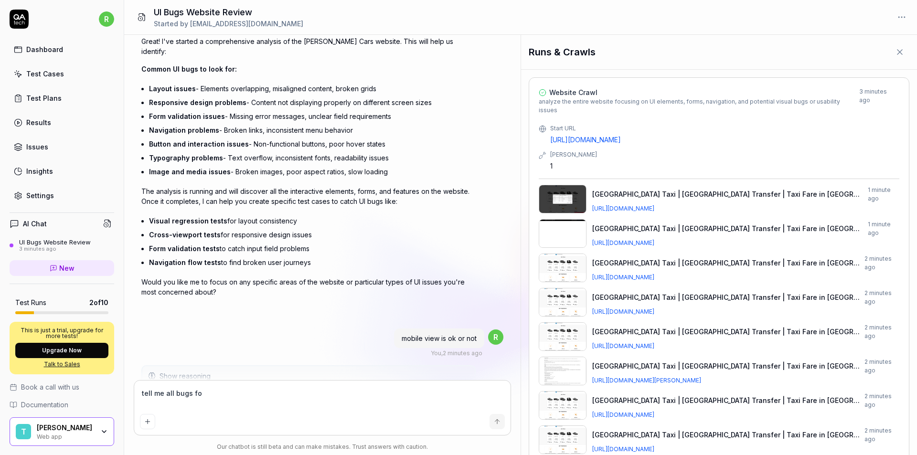
type textarea "*"
type textarea "tell me all bugs for"
type textarea "*"
type textarea "tell me all bugs for"
type textarea "*"
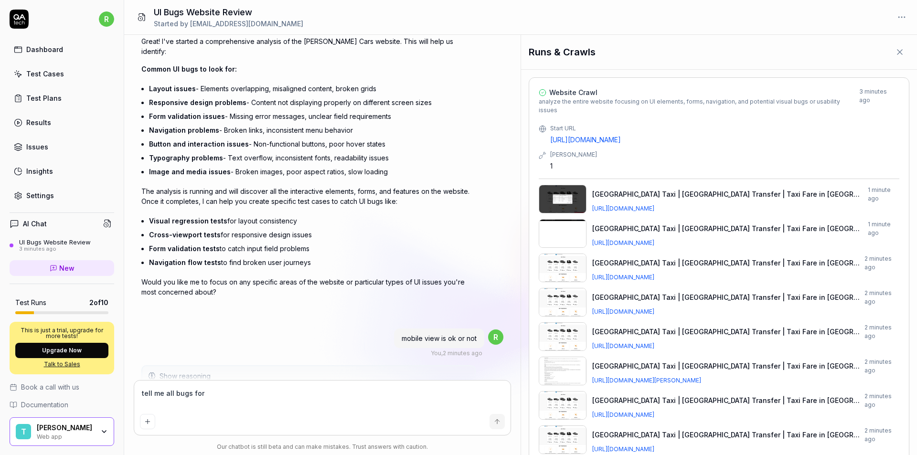
type textarea "tell me all bugs for t"
type textarea "*"
type textarea "tell me all bugs for th"
type textarea "*"
type textarea "tell me all bugs for thi"
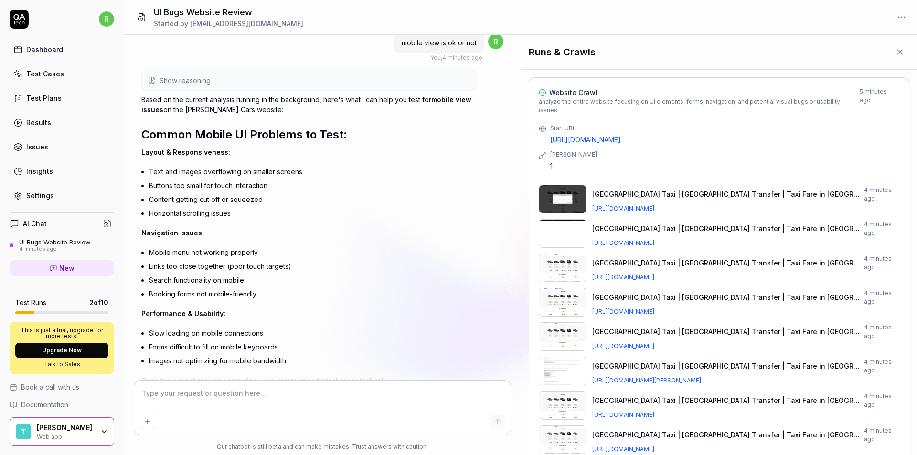
scroll to position [371, 0]
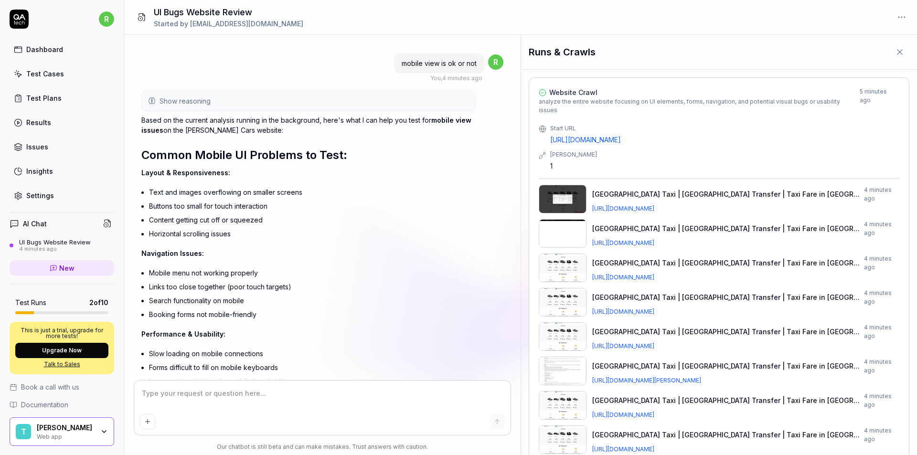
click at [191, 401] on textarea at bounding box center [322, 398] width 365 height 24
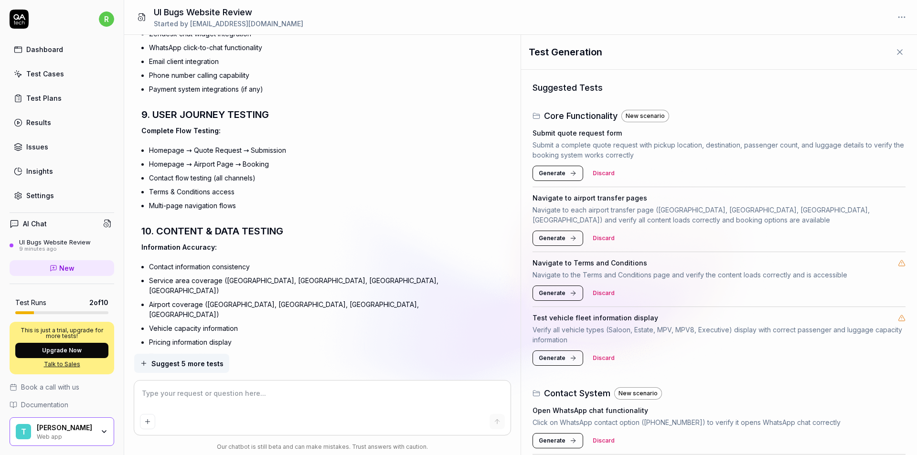
scroll to position [2610, 0]
paste textarea "http://epsomairportcars.co.uk/"
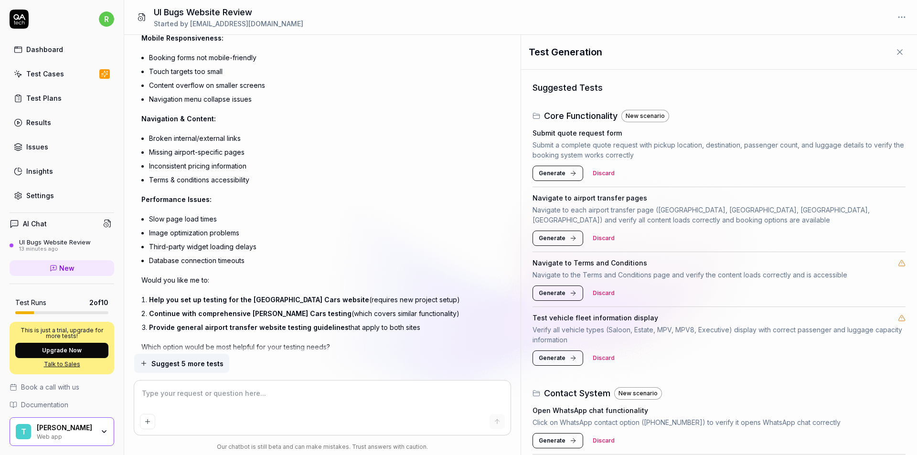
scroll to position [4500, 0]
